Goal: Check status: Check status

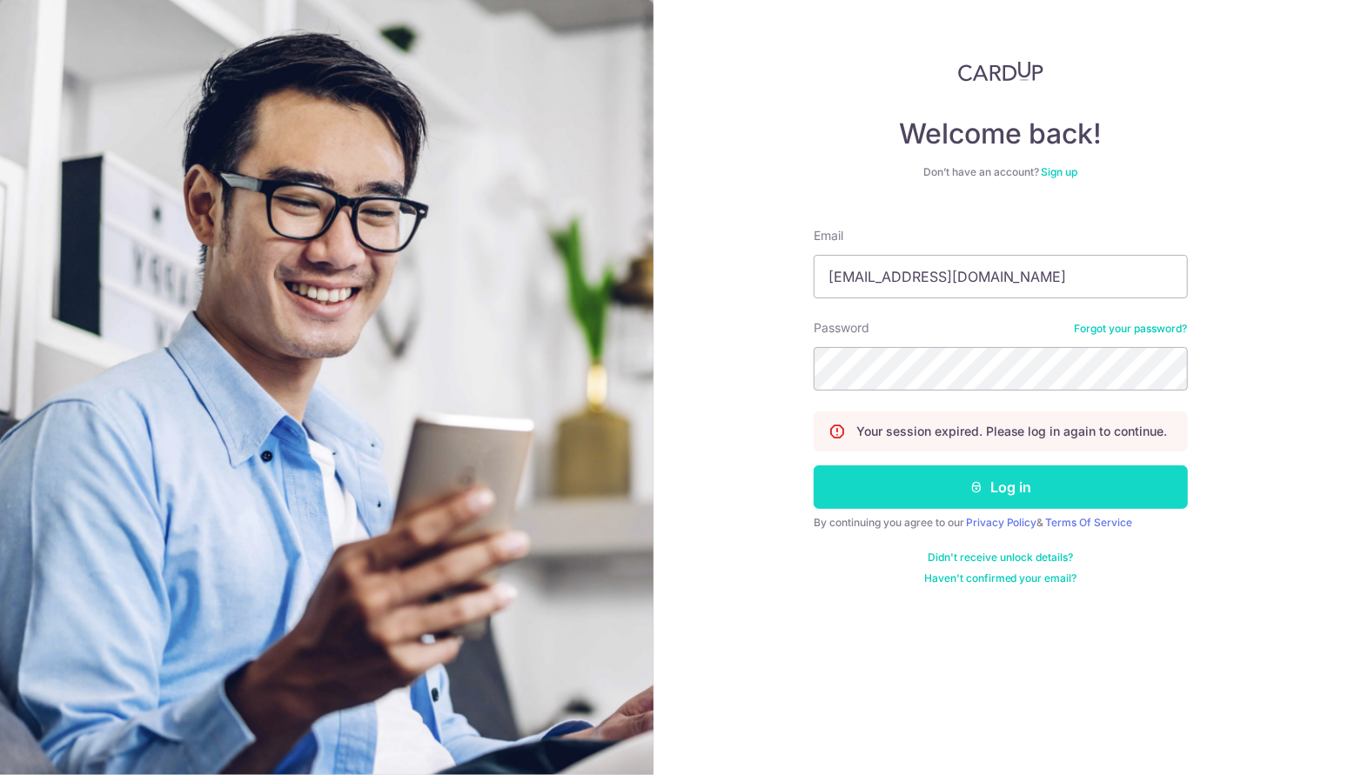
click at [909, 479] on button "Log in" at bounding box center [1001, 488] width 374 height 44
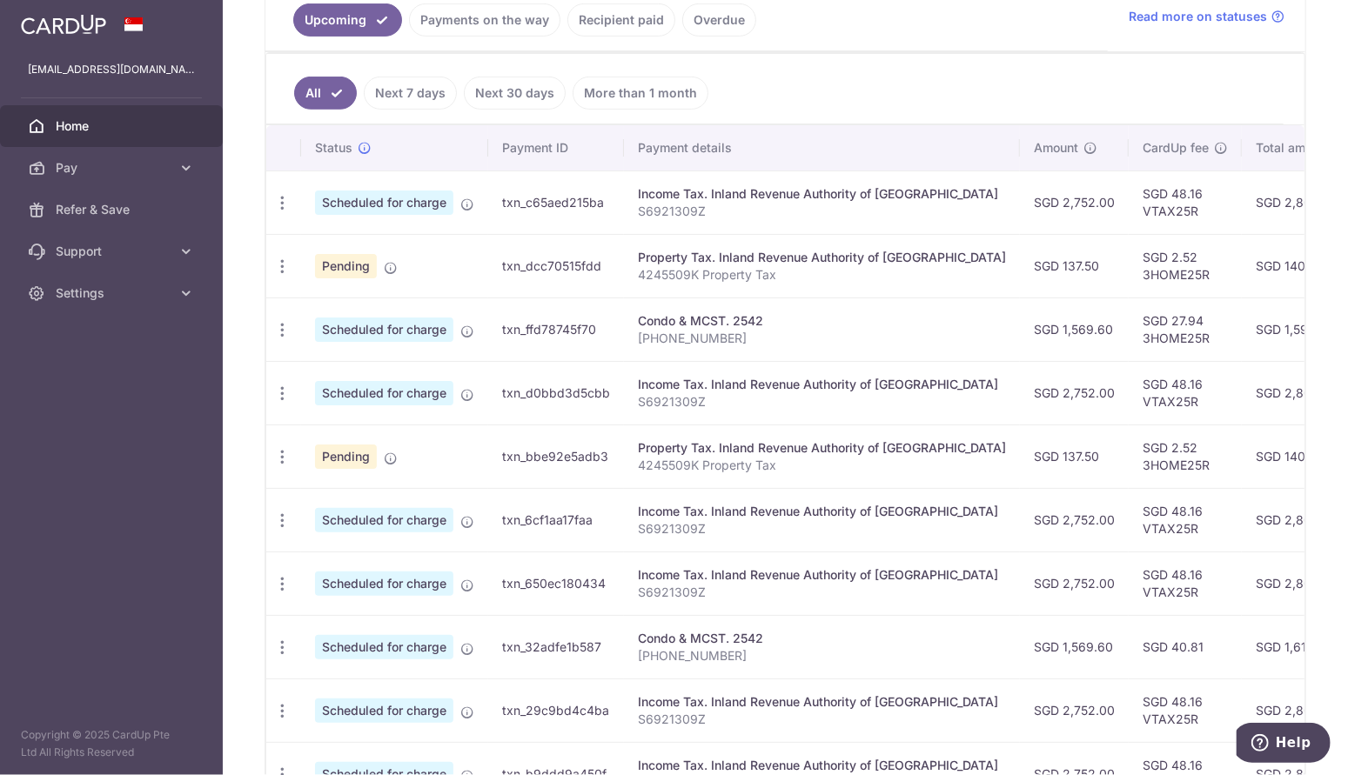
scroll to position [267, 0]
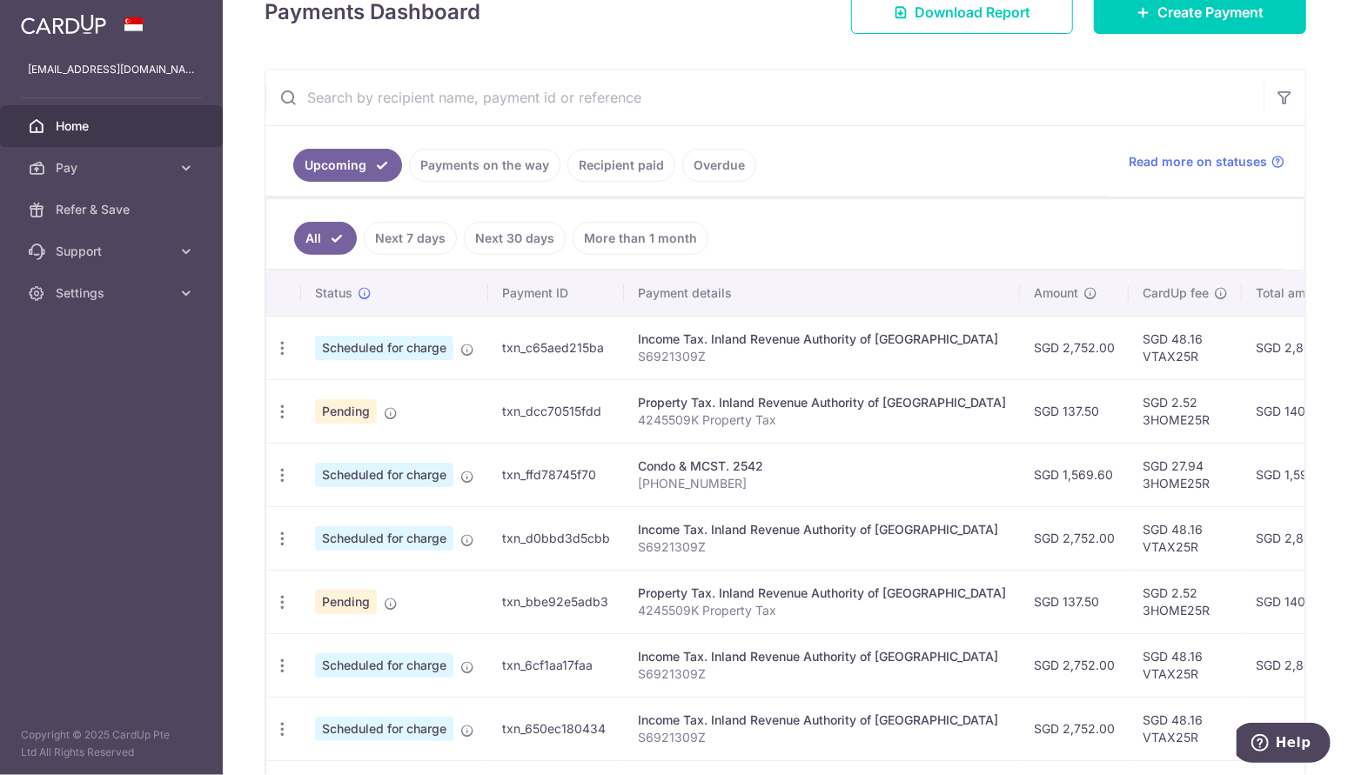
click at [423, 238] on link "Next 7 days" at bounding box center [410, 238] width 93 height 33
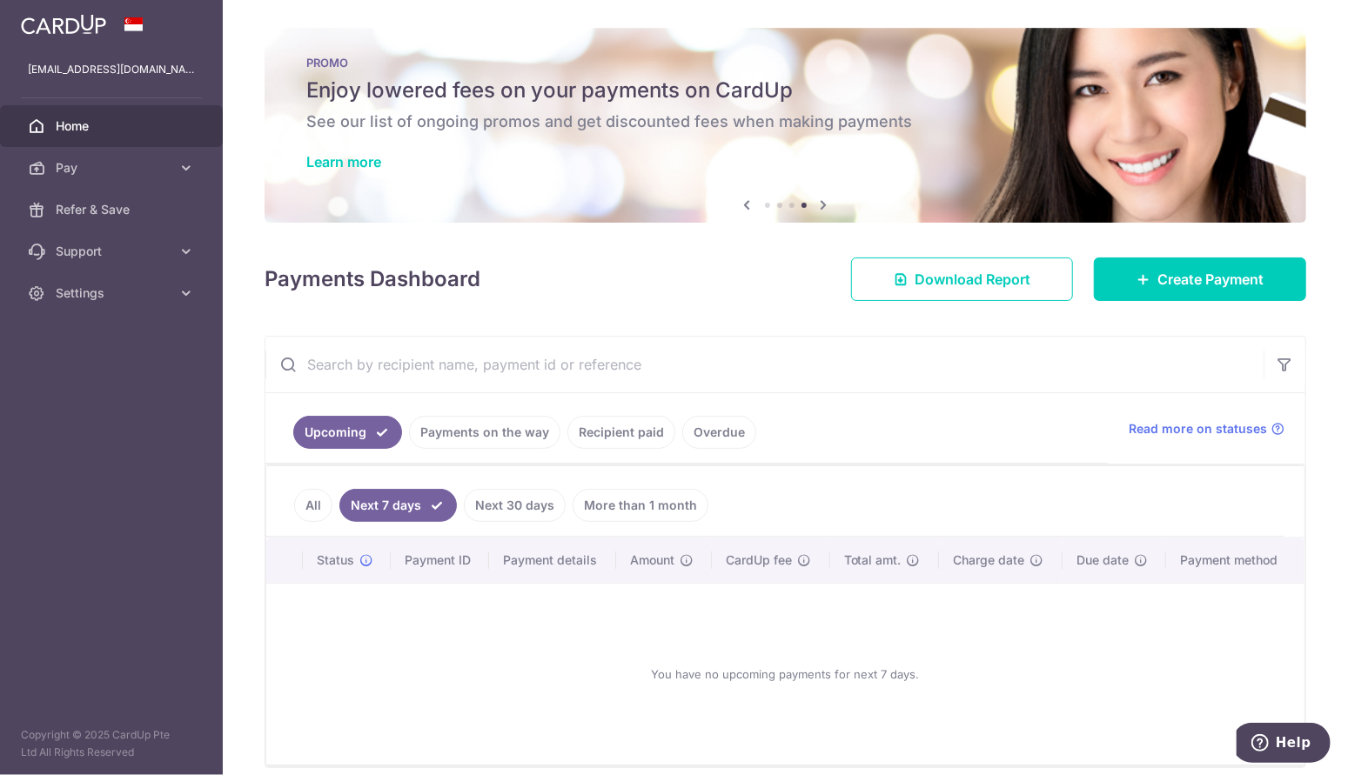
click at [501, 499] on link "Next 30 days" at bounding box center [515, 505] width 102 height 33
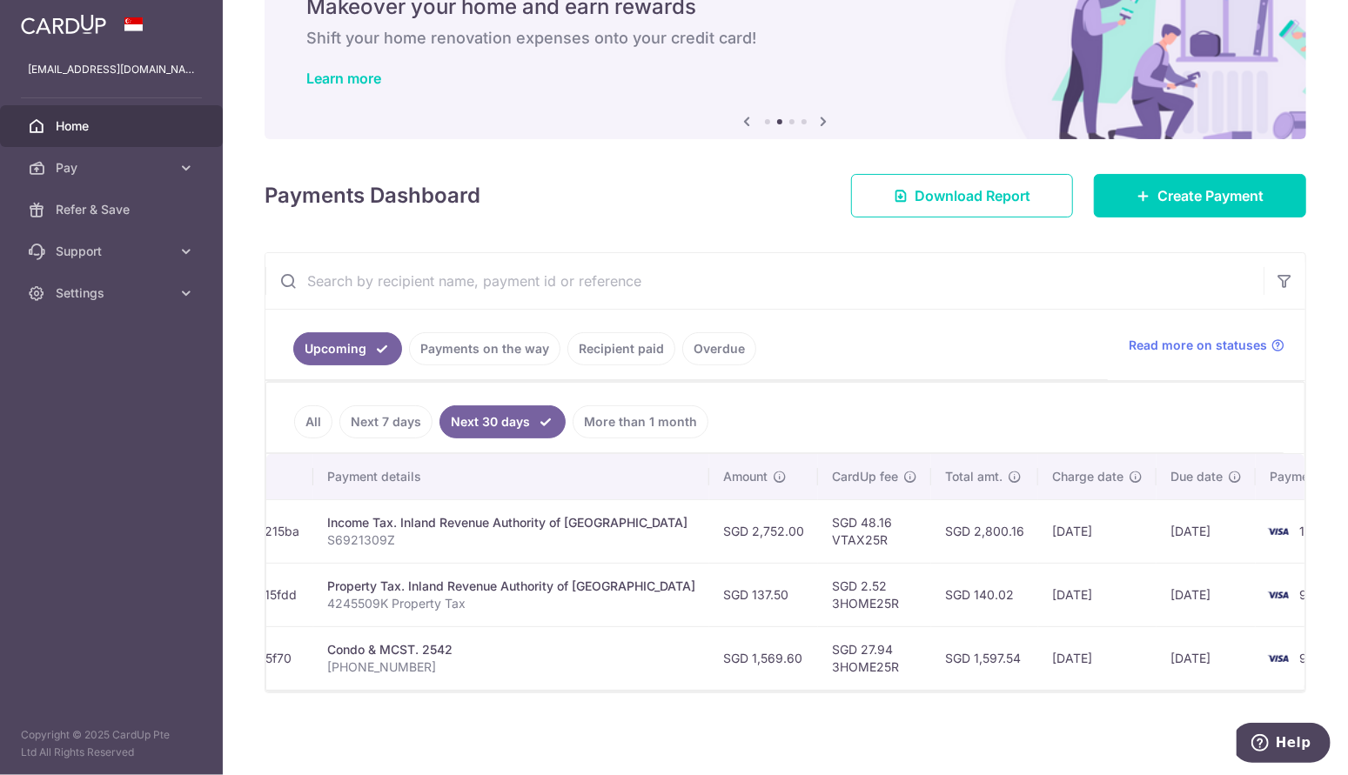
scroll to position [0, 324]
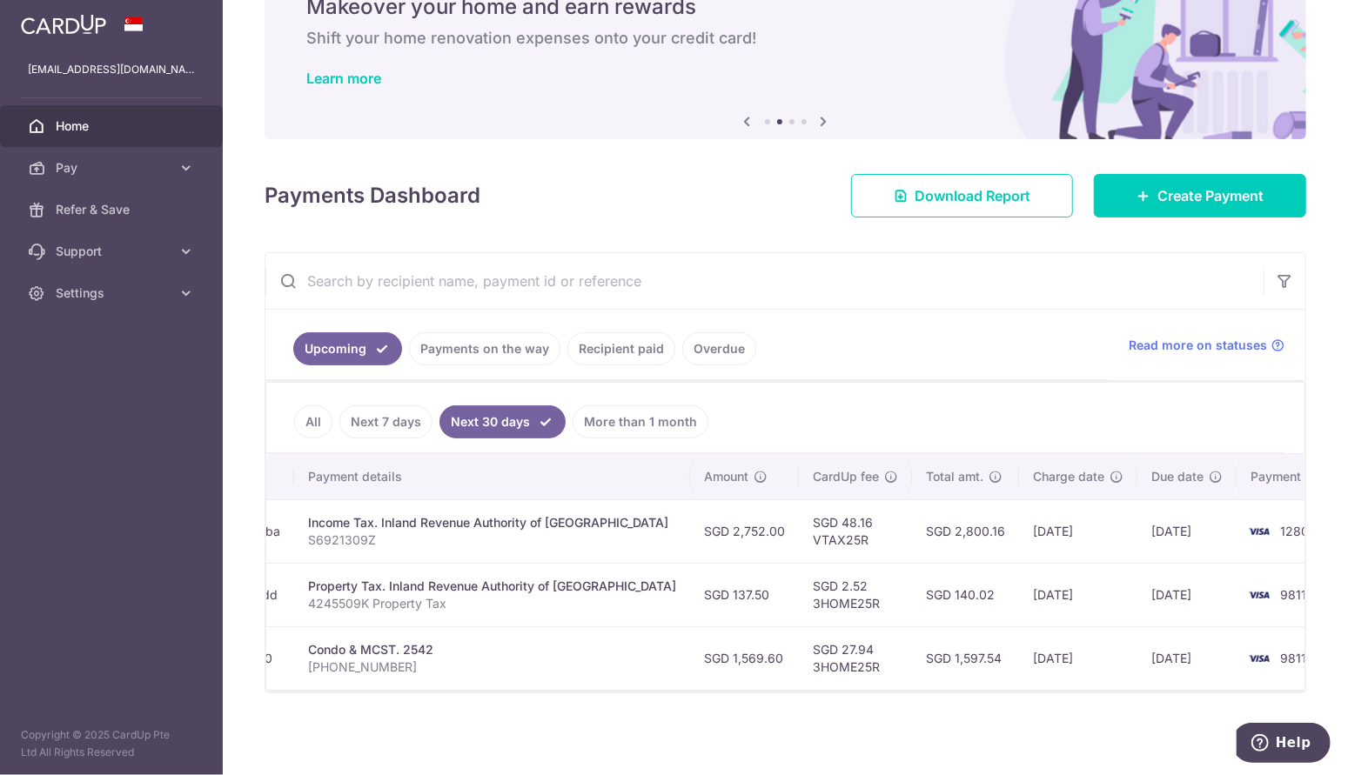
click at [630, 347] on link "Recipient paid" at bounding box center [621, 348] width 108 height 33
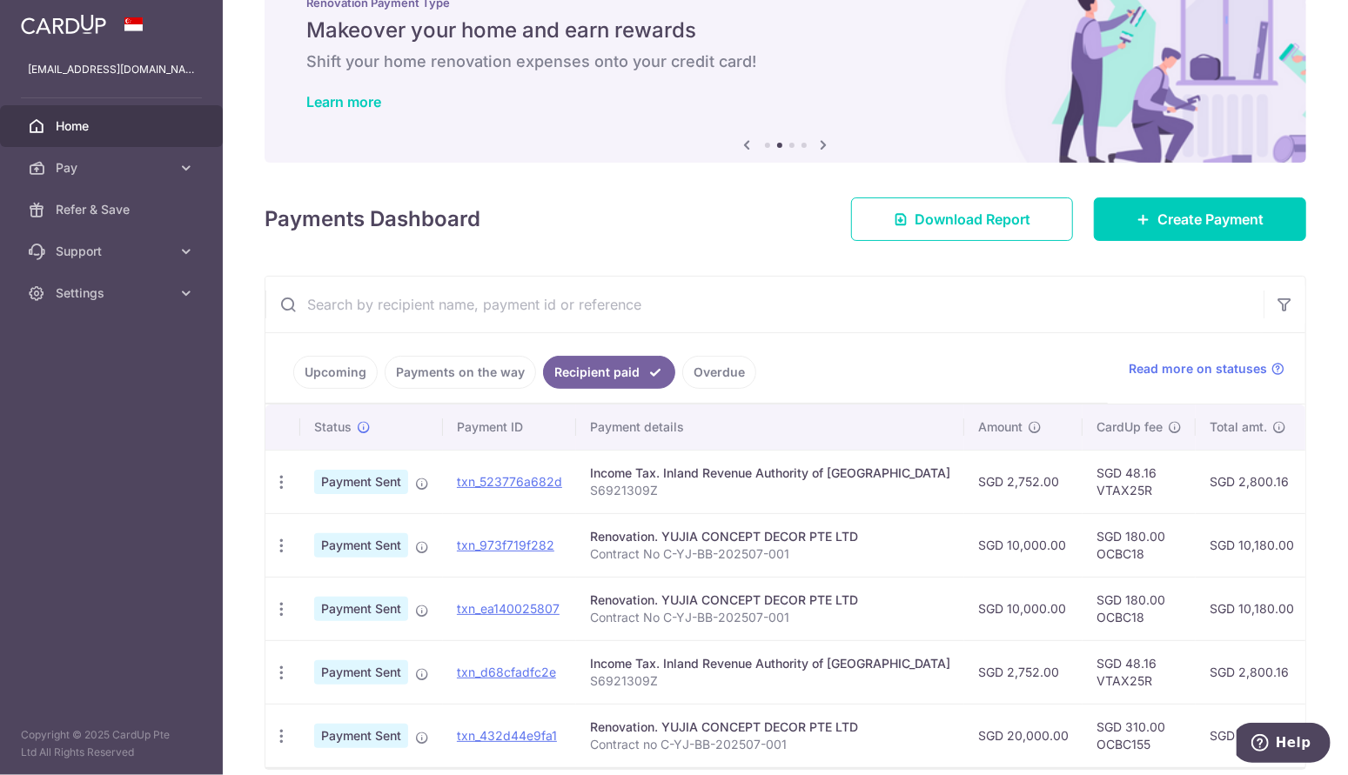
scroll to position [87, 0]
